Goal: Information Seeking & Learning: Compare options

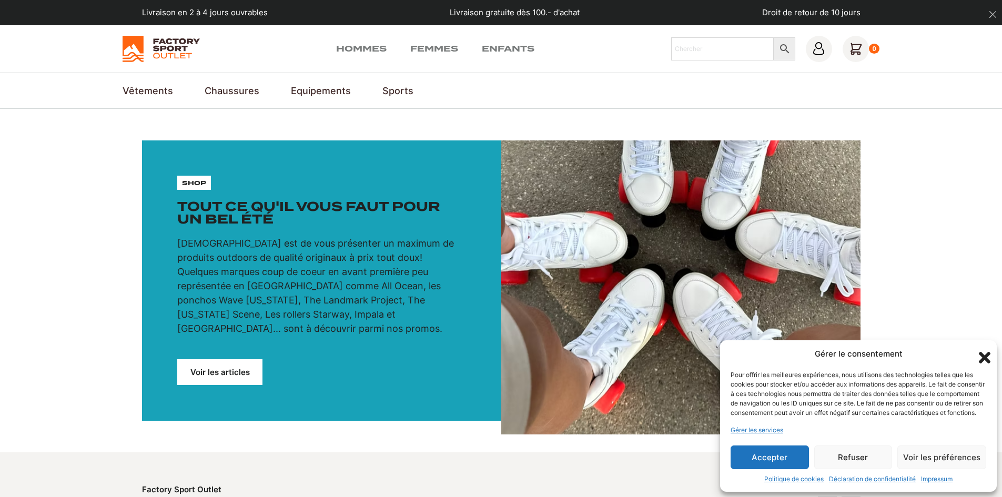
scroll to position [526, 0]
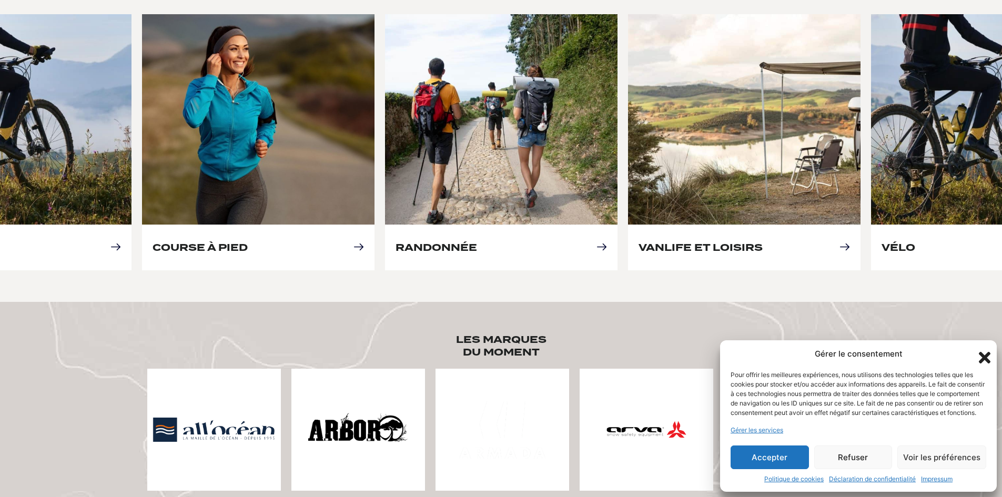
click at [781, 461] on button "Accepter" at bounding box center [770, 458] width 78 height 24
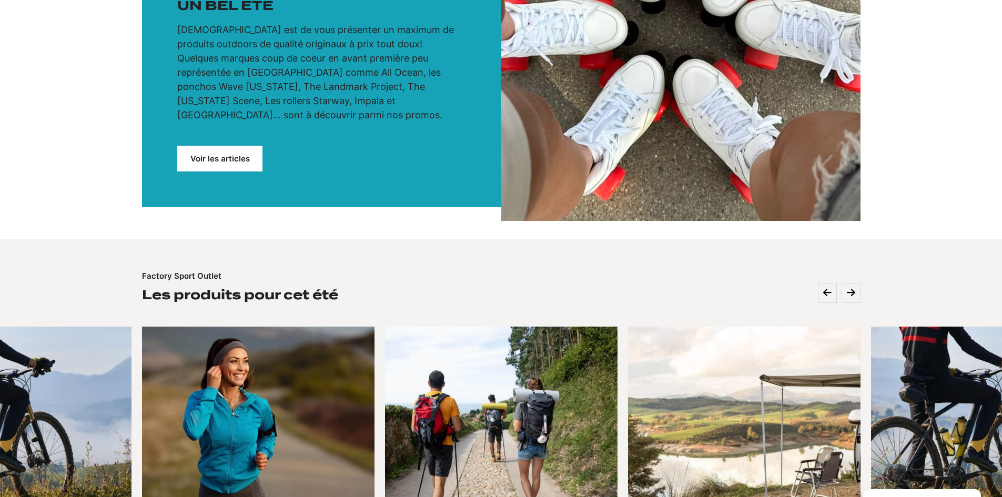
scroll to position [53, 0]
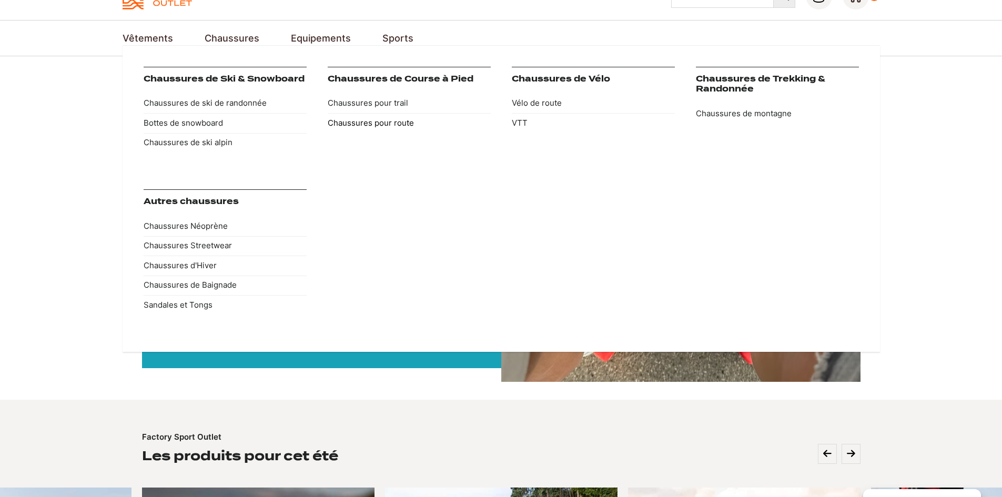
click at [355, 125] on link "Chaussures pour route" at bounding box center [409, 123] width 163 height 20
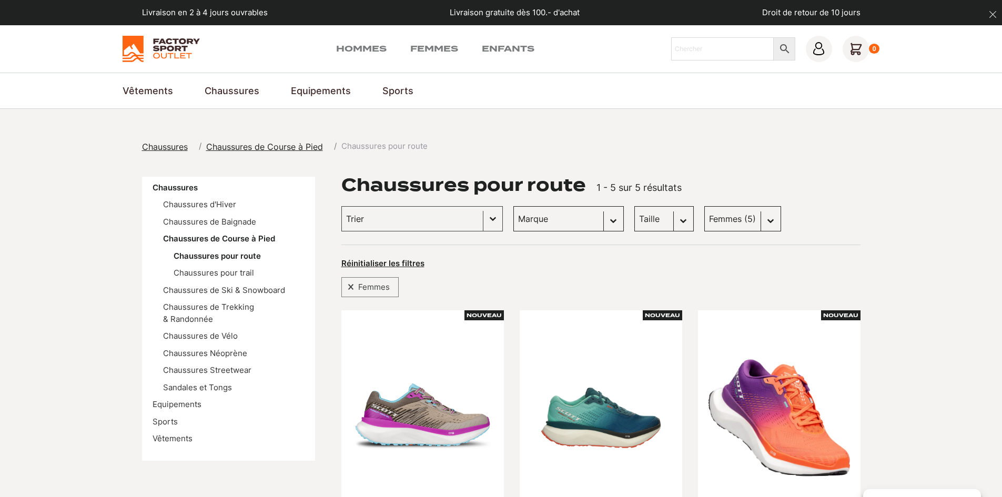
click at [546, 222] on select "Marque Scott (5)" at bounding box center [568, 218] width 110 height 25
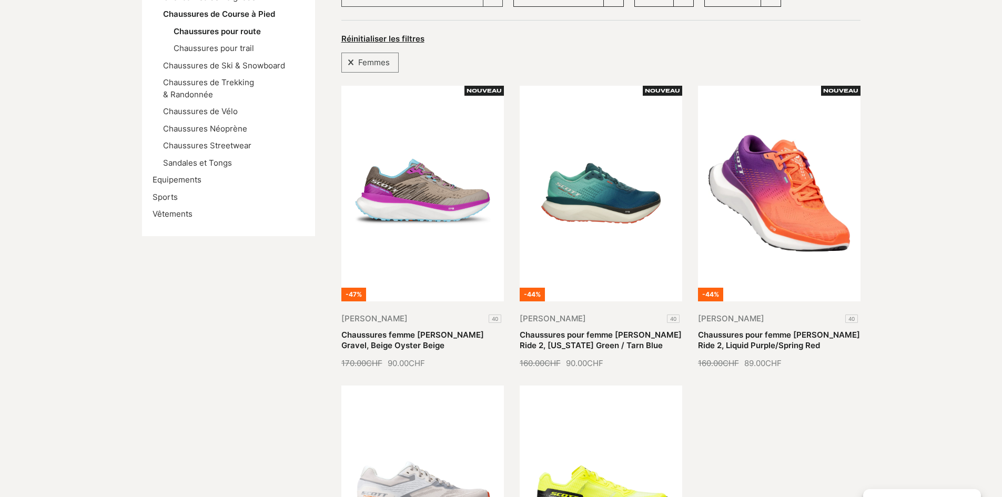
scroll to position [105, 0]
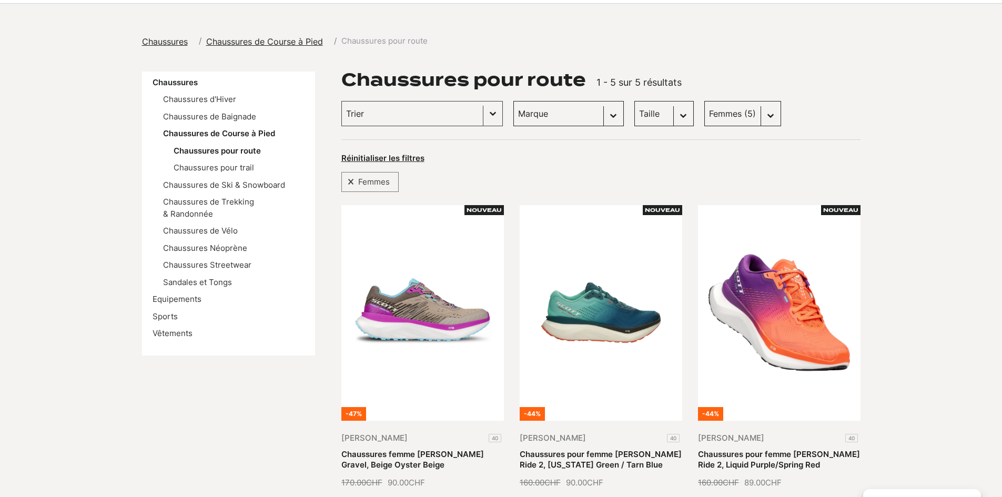
click at [172, 37] on span "Chaussures" at bounding box center [165, 41] width 46 height 11
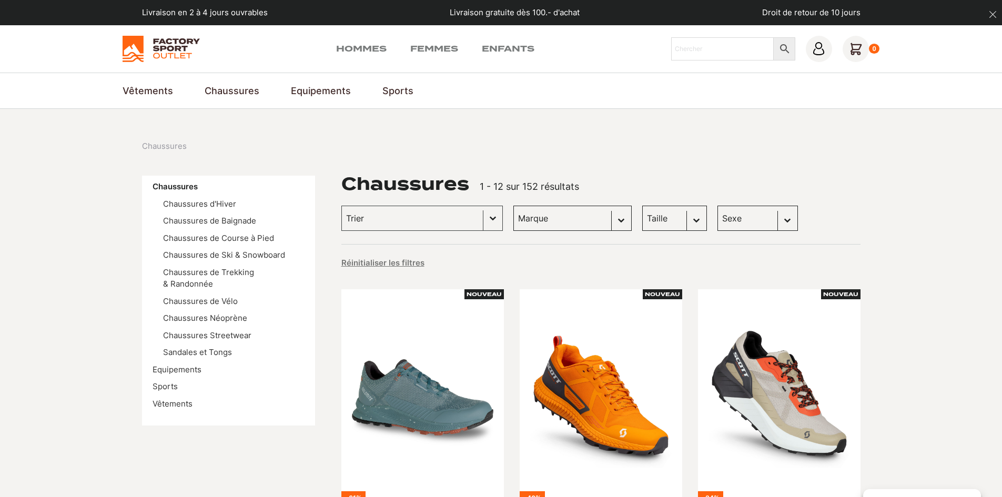
select select "vans"
click at [513, 206] on select "Marque Scott (43) Dolomite (28) Kayland (25) Vans (22) DakarShoes (3) Globe Ska…" at bounding box center [572, 218] width 118 height 25
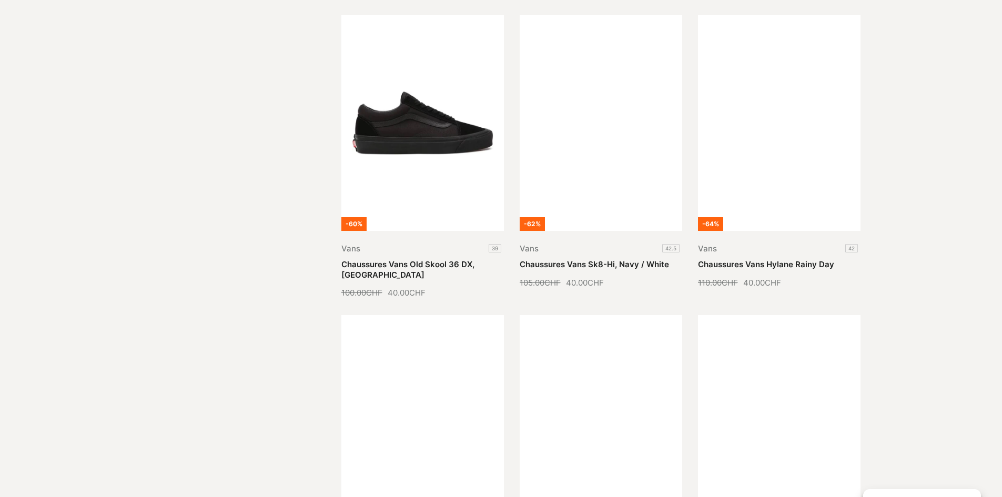
scroll to position [1210, 0]
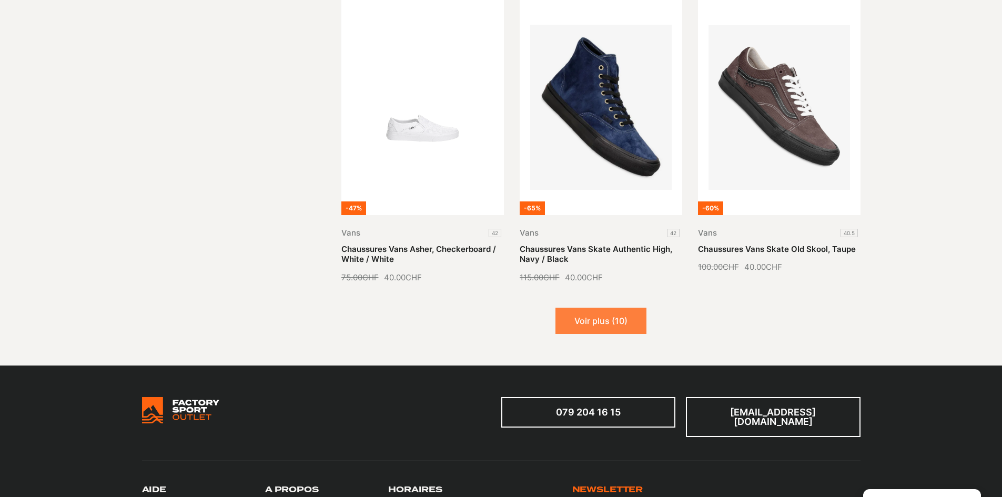
click at [580, 322] on button "Voir plus (10)" at bounding box center [600, 321] width 91 height 26
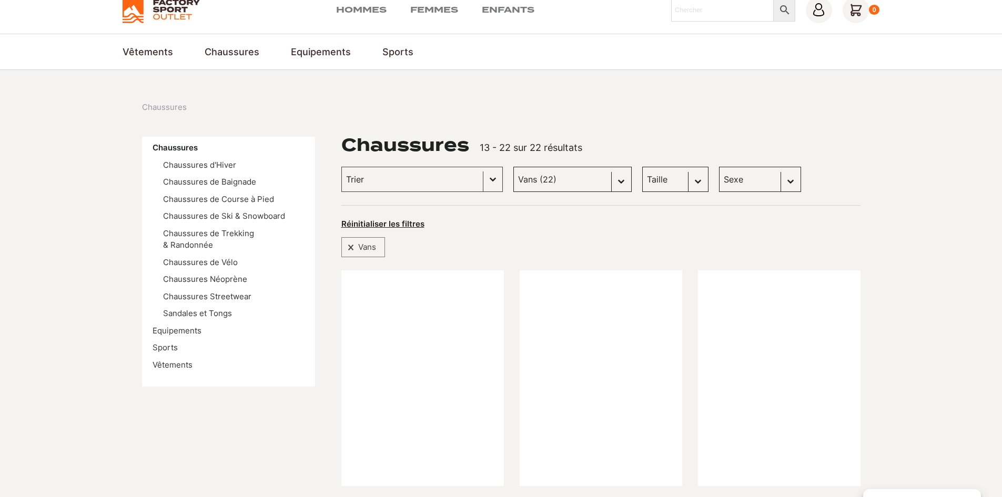
scroll to position [0, 0]
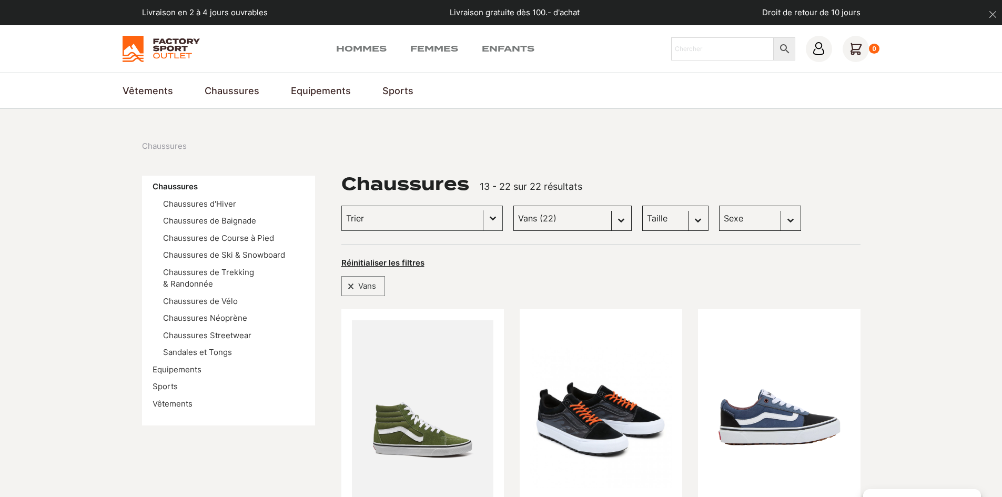
click at [601, 220] on select "Marque Scott (43) Dolomite (28) Kayland (25) Vans (22) DakarShoes (3) Globe Ska…" at bounding box center [572, 218] width 118 height 25
select select
